Goal: Transaction & Acquisition: Book appointment/travel/reservation

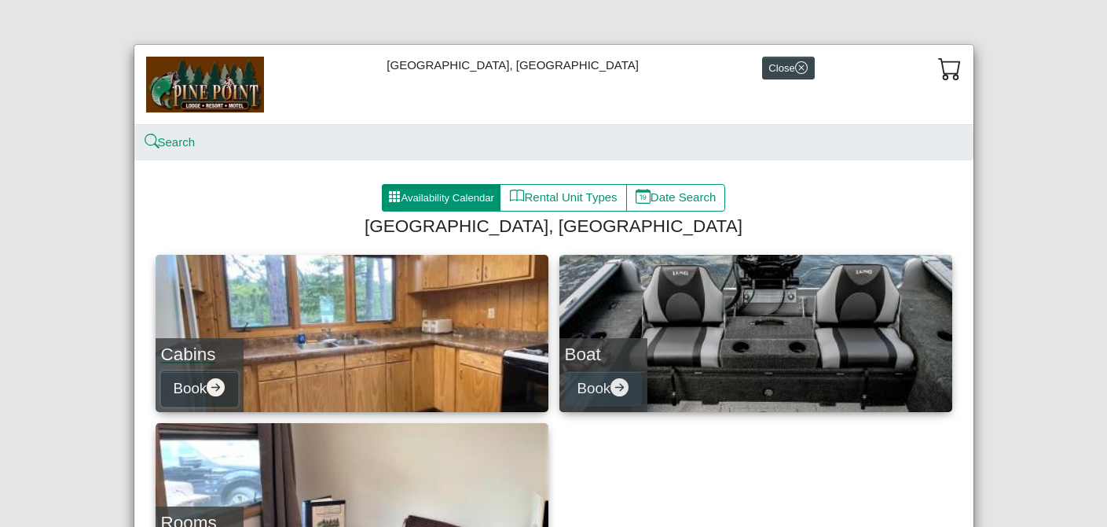
click at [210, 387] on icon "arrow right circle fill" at bounding box center [216, 387] width 18 height 18
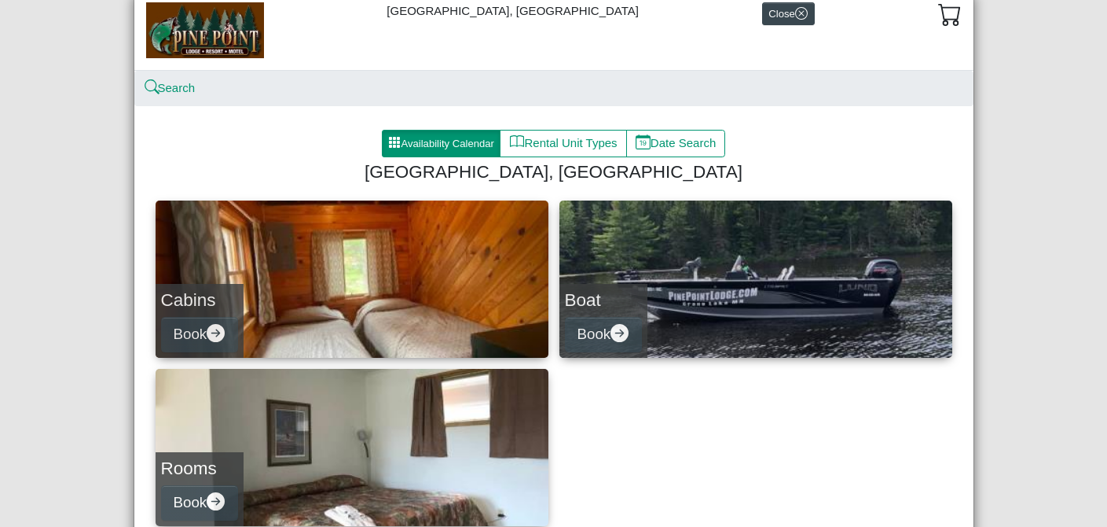
scroll to position [75, 0]
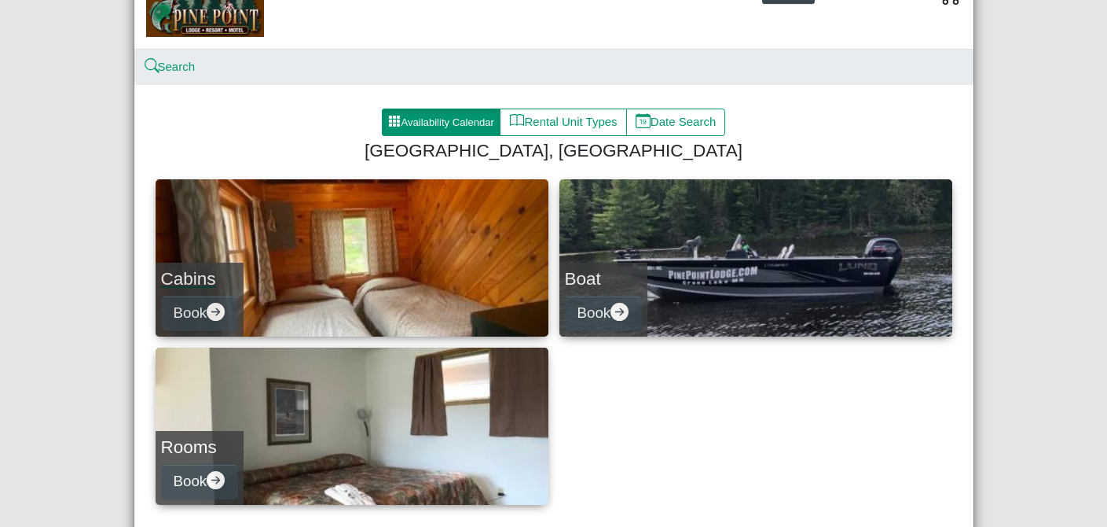
click at [236, 279] on h4 "Cabins" at bounding box center [199, 278] width 77 height 21
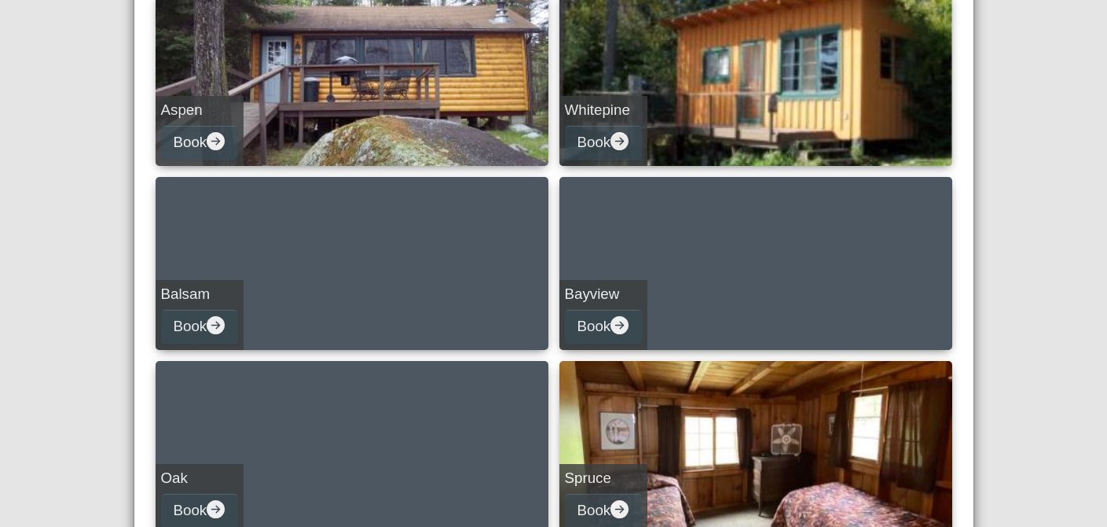
scroll to position [255, 0]
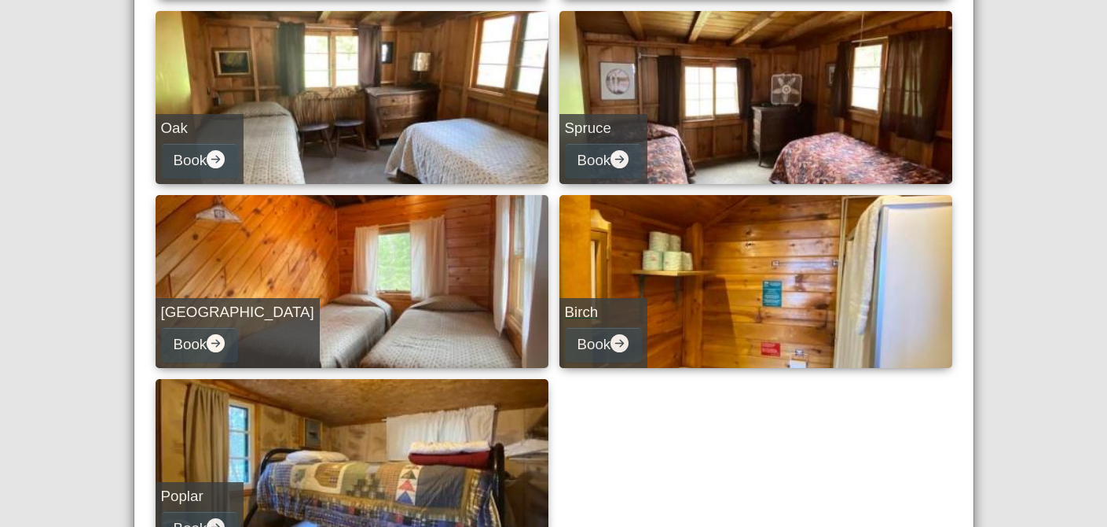
click at [733, 262] on link "Birch Book" at bounding box center [756, 281] width 393 height 173
select select "*"
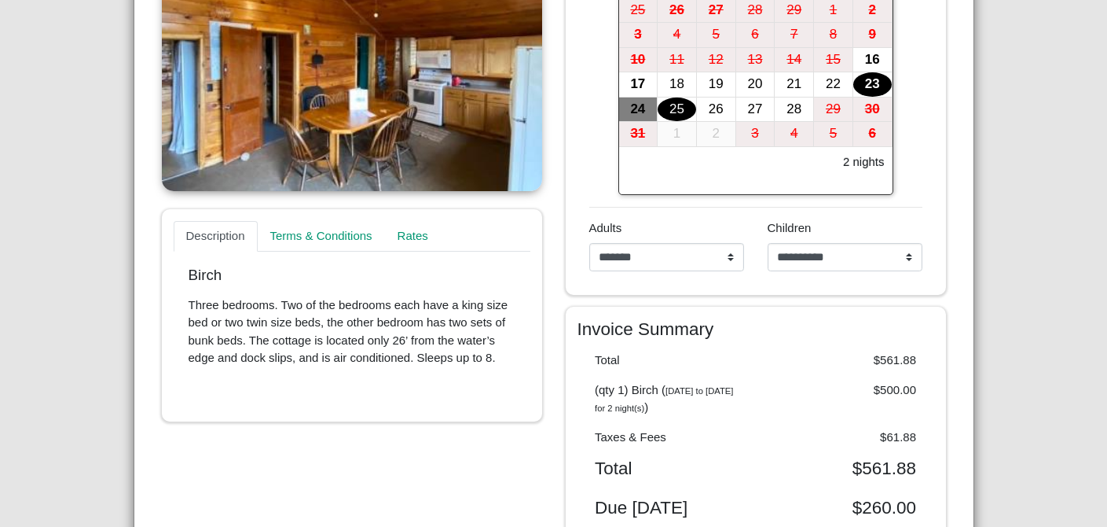
scroll to position [353, 0]
click at [834, 91] on div "22" at bounding box center [833, 85] width 39 height 24
click at [673, 118] on div "25" at bounding box center [677, 110] width 39 height 24
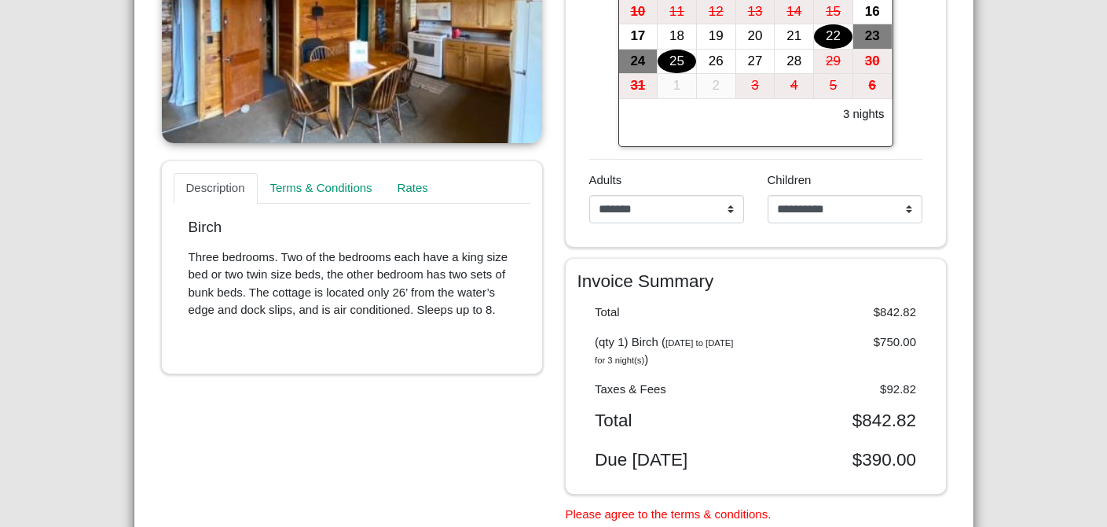
scroll to position [404, 0]
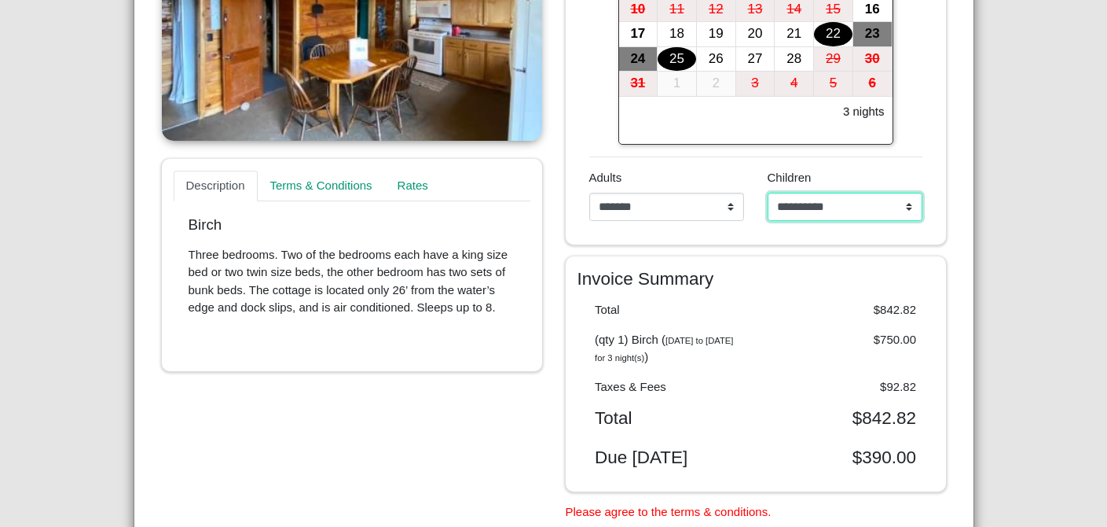
click at [799, 202] on select "**********" at bounding box center [845, 207] width 155 height 28
select select "*"
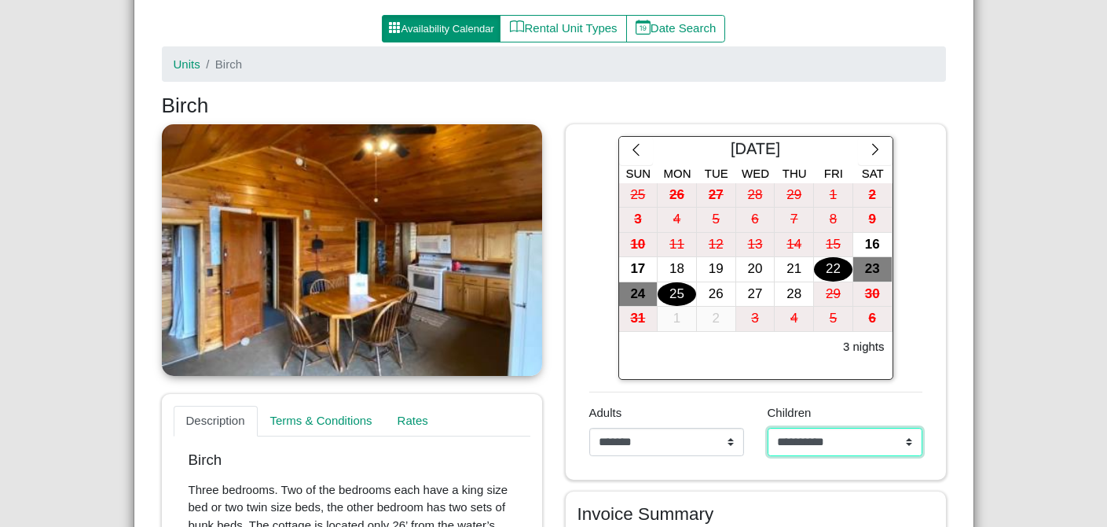
scroll to position [0, 0]
